Goal: Task Accomplishment & Management: Use online tool/utility

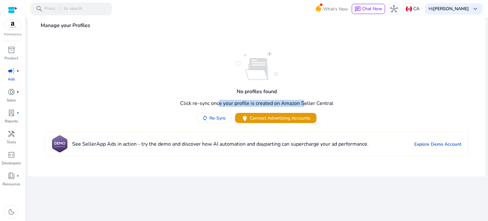
drag, startPoint x: 216, startPoint y: 103, endPoint x: 301, endPoint y: 103, distance: 84.8
click at [301, 103] on h4 "Click re-sync once your profile is created on Amazon Seller Central" at bounding box center [256, 103] width 153 height 6
click at [224, 117] on span "Re-Sync" at bounding box center [217, 118] width 17 height 7
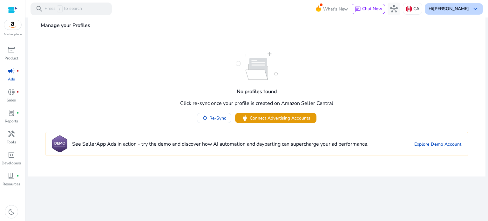
click at [476, 10] on span "keyboard_arrow_down" at bounding box center [476, 9] width 8 height 8
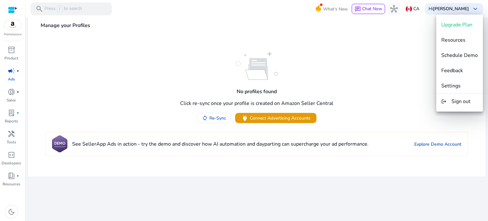
click at [343, 68] on div at bounding box center [244, 110] width 488 height 221
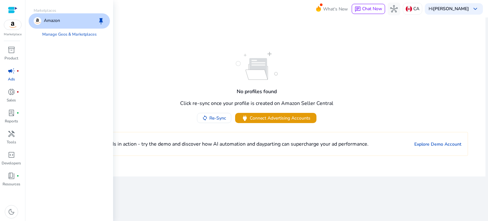
click at [8, 25] on img at bounding box center [12, 25] width 17 height 10
click at [63, 29] on link "Manage Geos & Marketplaces" at bounding box center [69, 34] width 65 height 11
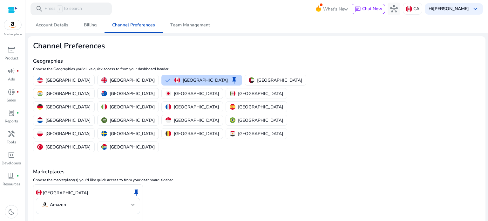
click at [182, 169] on h4 "Marketplaces" at bounding box center [256, 172] width 447 height 6
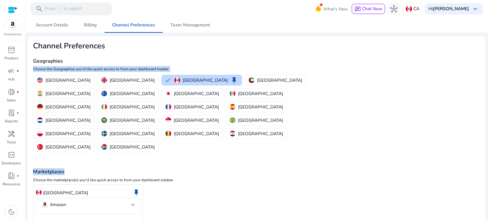
drag, startPoint x: 87, startPoint y: 130, endPoint x: 282, endPoint y: 63, distance: 206.0
click at [282, 63] on mat-card "Channel Preferences Geographies Choose the Geographies you'd like quick access …" at bounding box center [257, 143] width 458 height 214
click at [426, 52] on mat-card "Channel Preferences Geographies Choose the Geographies you'd like quick access …" at bounding box center [257, 143] width 458 height 214
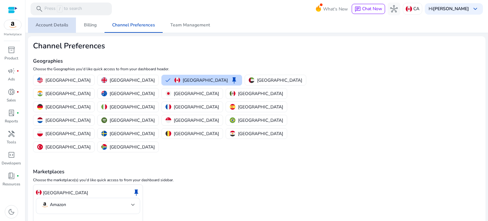
click at [57, 24] on span "Account Details" at bounding box center [52, 25] width 33 height 4
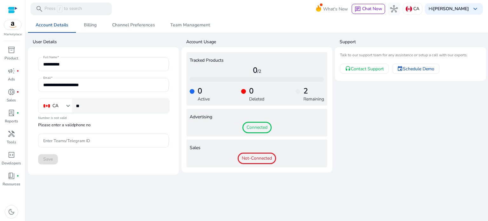
click at [142, 109] on div "**" at bounding box center [120, 106] width 88 height 14
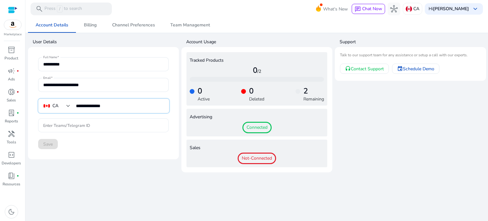
type input "**********"
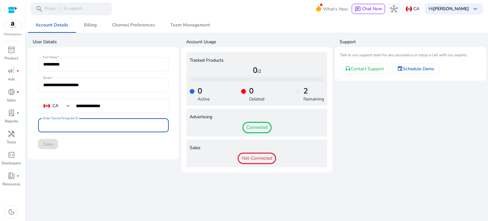
click at [85, 127] on input "Enter Teams/Telegram ID" at bounding box center [103, 125] width 120 height 7
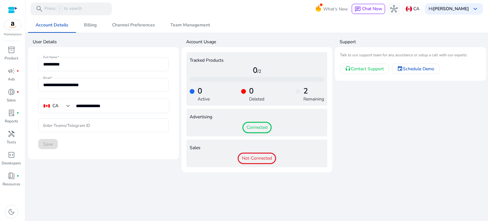
click at [251, 160] on span "Not-Connected" at bounding box center [257, 158] width 38 height 11
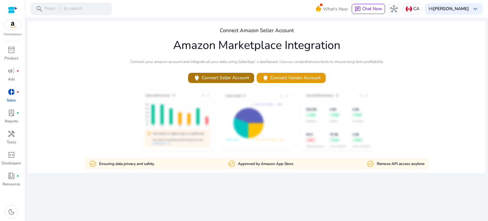
click at [241, 78] on span "power Connect Seller Account" at bounding box center [221, 77] width 56 height 7
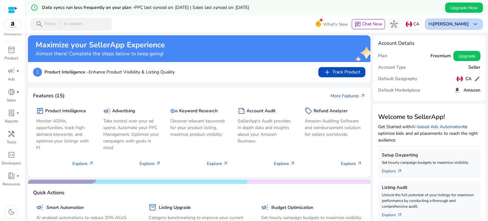
click at [463, 24] on b "[PERSON_NAME]" at bounding box center [451, 24] width 36 height 6
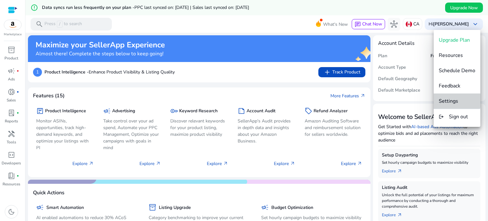
click at [452, 96] on button "Settings" at bounding box center [457, 100] width 47 height 15
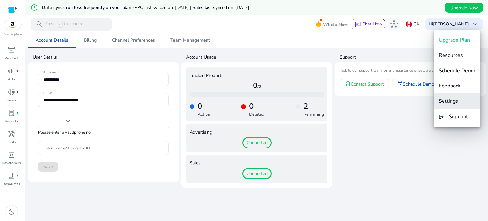
type input "**"
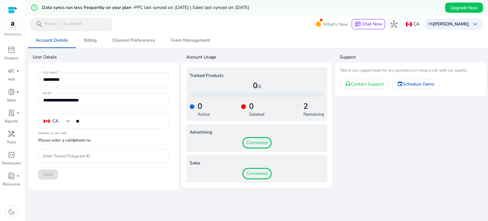
click at [75, 26] on p "Press / to search" at bounding box center [62, 24] width 37 height 7
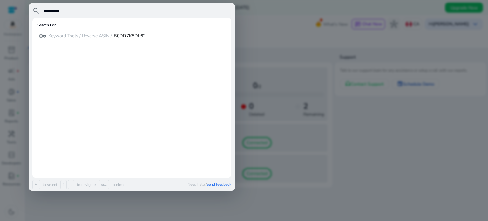
type input "**********"
drag, startPoint x: 75, startPoint y: 26, endPoint x: 228, endPoint y: 82, distance: 163.8
click at [228, 82] on mat-card "Search For vpn_key Keyword Tools / Reverse ASIN / “B0DD7K8DL6“" at bounding box center [131, 98] width 199 height 160
click at [292, 62] on div at bounding box center [244, 110] width 488 height 221
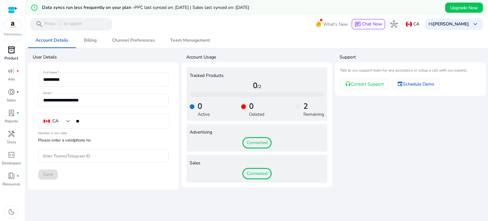
click at [13, 51] on span "inventory_2" at bounding box center [12, 50] width 8 height 8
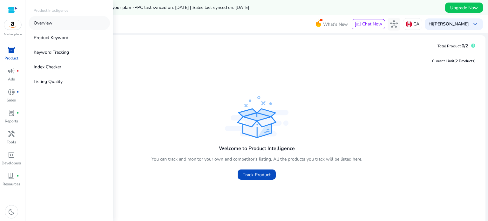
click at [48, 28] on link "Overview" at bounding box center [69, 23] width 81 height 14
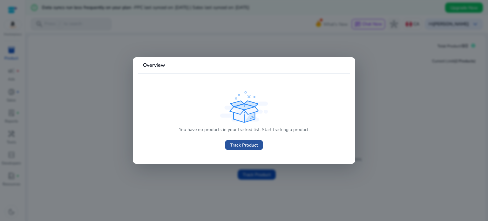
click at [246, 146] on span "Track Product" at bounding box center [244, 145] width 28 height 7
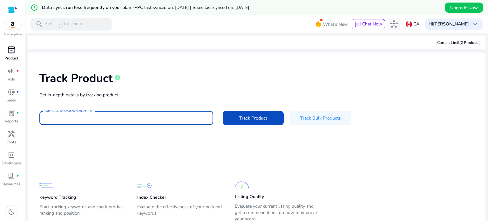
click at [142, 116] on input "Enter ASIN or Amazon product URL" at bounding box center [126, 117] width 164 height 7
paste input "**********"
type input "**********"
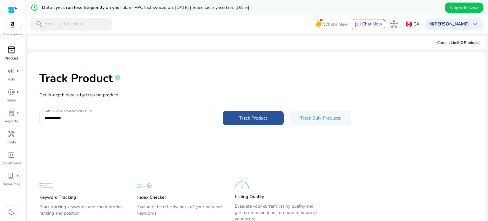
click at [265, 113] on span at bounding box center [253, 117] width 61 height 15
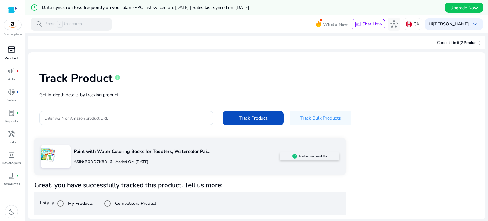
drag, startPoint x: 488, startPoint y: 26, endPoint x: 488, endPoint y: 77, distance: 50.2
click at [385, 121] on div "Enter ASIN or Amazon product URL Track Product Track Bulk Products" at bounding box center [256, 118] width 435 height 14
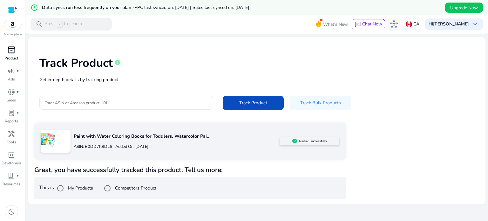
click at [54, 138] on img at bounding box center [48, 140] width 14 height 14
click at [11, 24] on img at bounding box center [12, 25] width 17 height 10
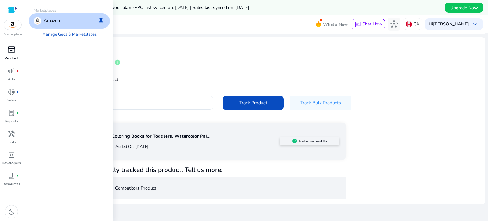
click at [78, 23] on div "Amazon keep" at bounding box center [69, 20] width 81 height 15
